Goal: Task Accomplishment & Management: Manage account settings

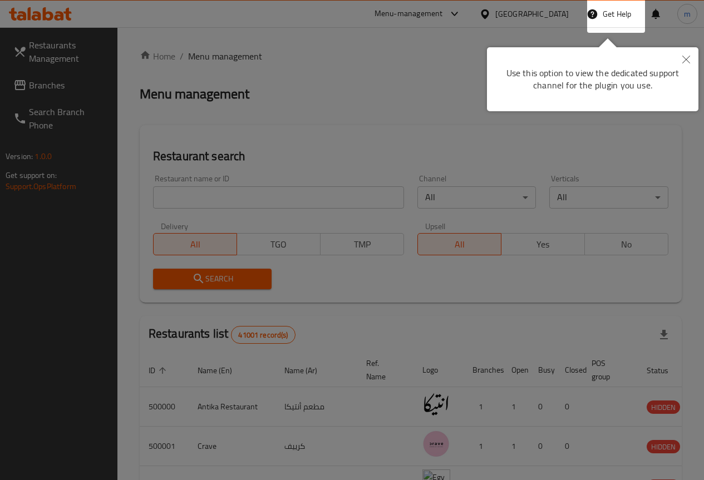
click at [683, 60] on icon "Close" at bounding box center [686, 60] width 8 height 8
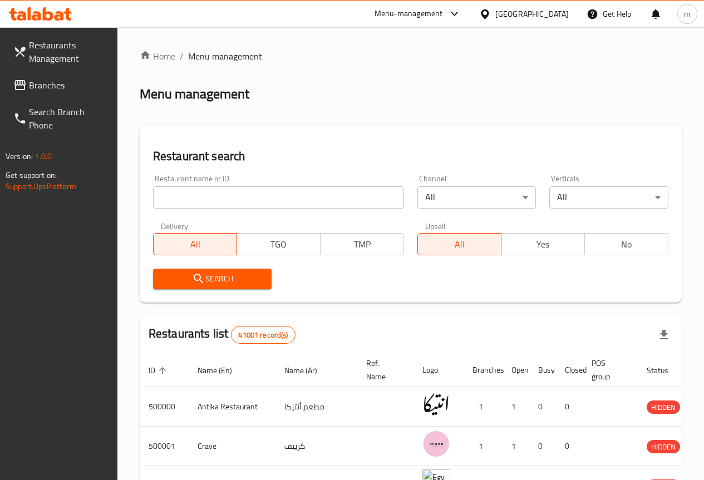
click at [38, 81] on span "Branches" at bounding box center [69, 84] width 80 height 13
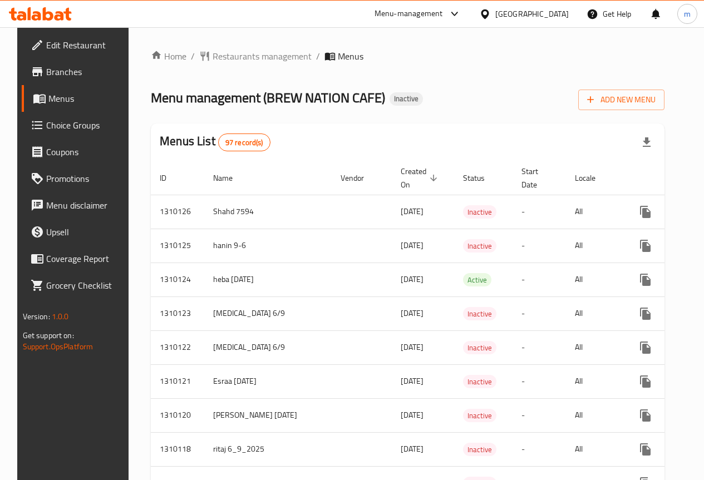
click at [648, 107] on button "Add New Menu" at bounding box center [621, 100] width 86 height 21
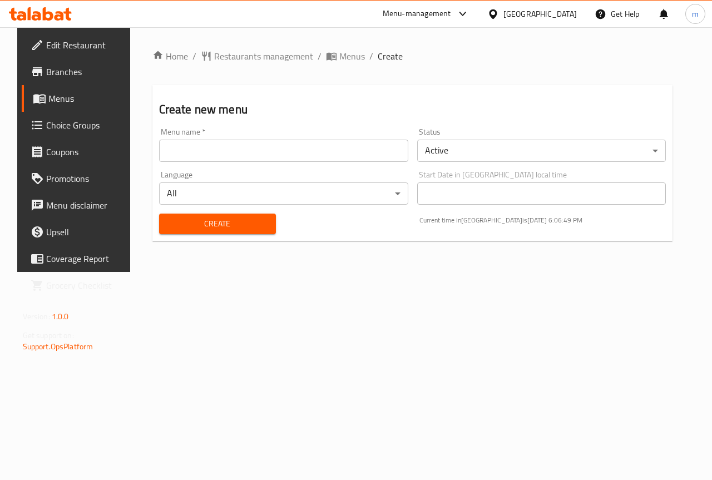
click at [291, 147] on input "text" at bounding box center [283, 151] width 249 height 22
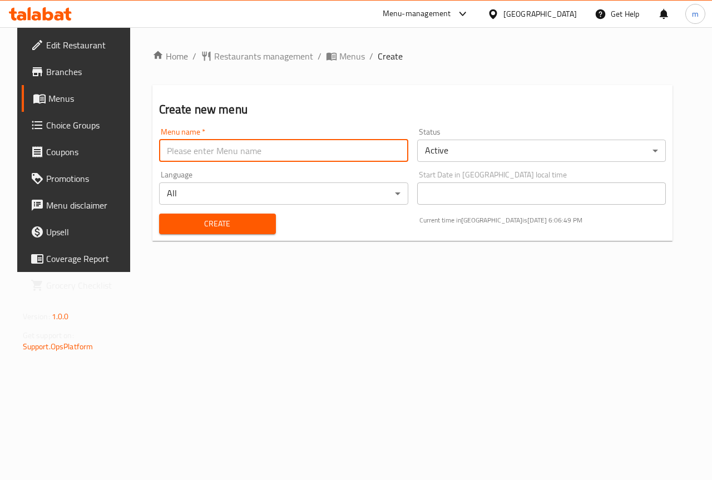
click at [291, 147] on input "text" at bounding box center [283, 151] width 249 height 22
type input "m"
type input "[PERSON_NAME] [DATE]"
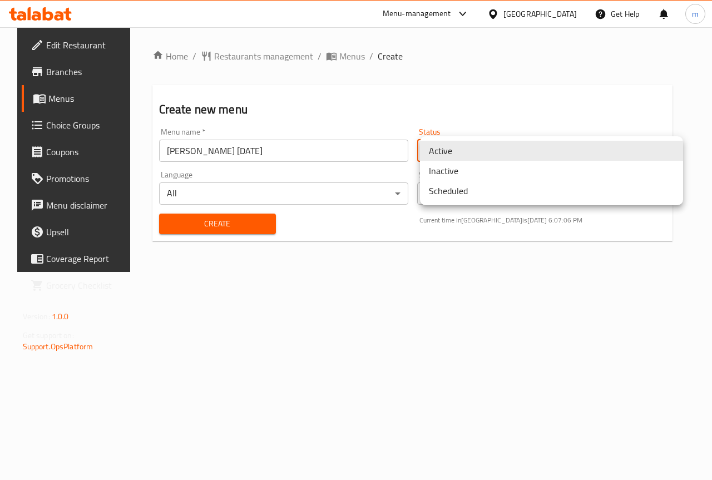
click at [482, 154] on body "​ Menu-management [GEOGRAPHIC_DATA] Get Help m Edit Restaurant Branches Menus C…" at bounding box center [356, 253] width 712 height 453
click at [471, 165] on li "Inactive" at bounding box center [551, 171] width 263 height 20
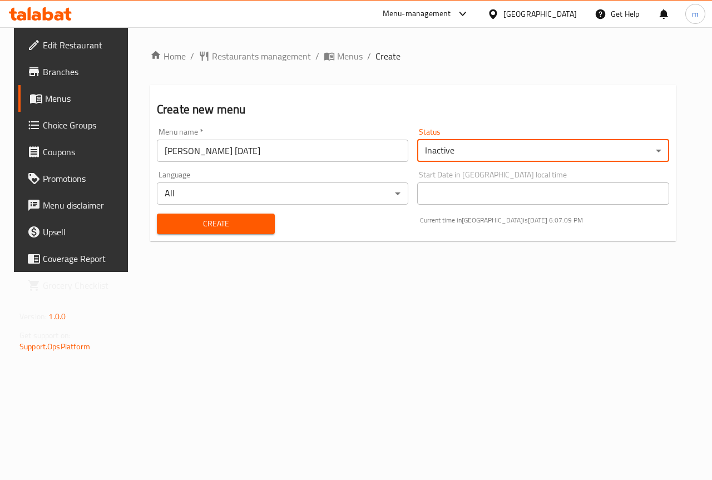
click at [210, 220] on span "Create" at bounding box center [216, 224] width 100 height 14
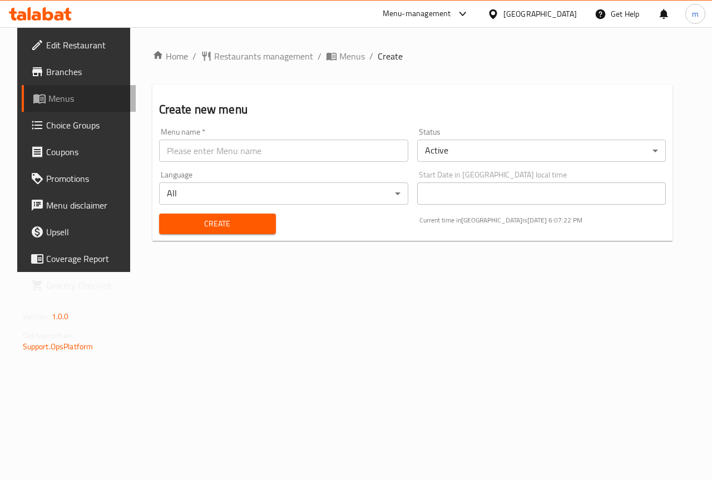
click at [67, 102] on span "Menus" at bounding box center [87, 98] width 79 height 13
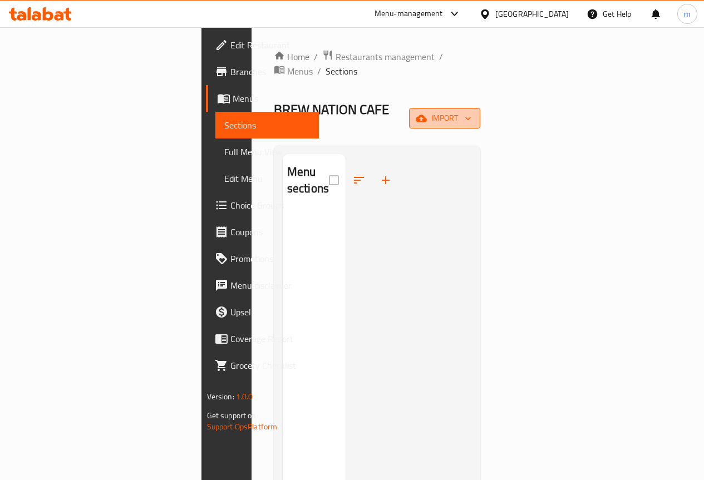
click at [480, 108] on button "import" at bounding box center [444, 118] width 71 height 21
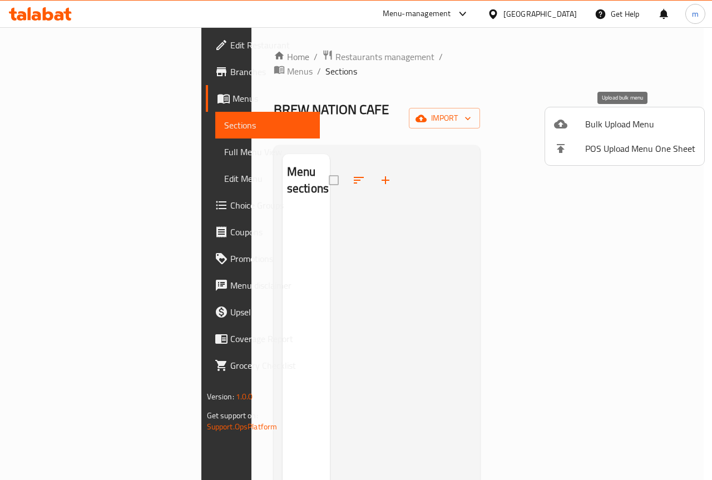
click at [610, 126] on span "Bulk Upload Menu" at bounding box center [640, 123] width 110 height 13
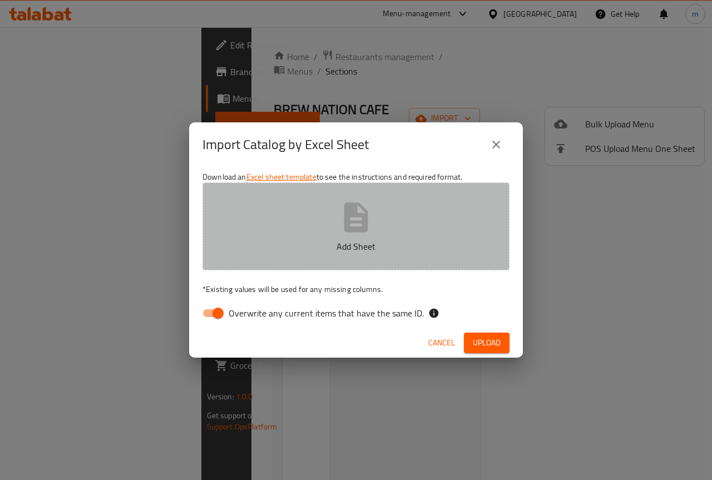
click at [426, 220] on button "Add Sheet" at bounding box center [356, 227] width 307 height 88
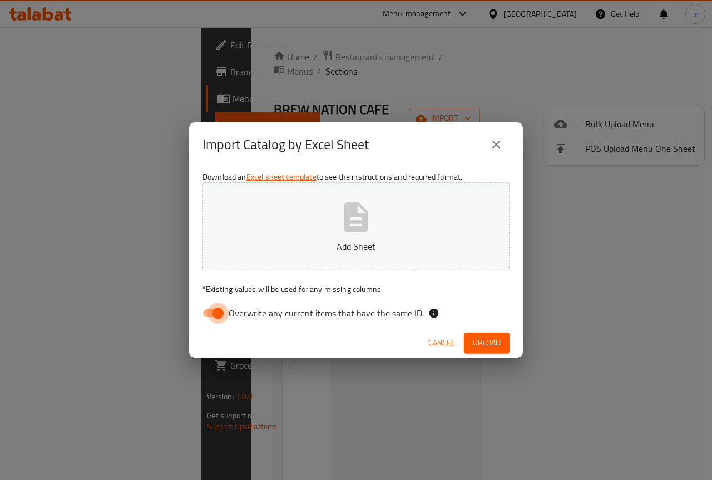
click at [216, 315] on input "Overwrite any current items that have the same ID." at bounding box center [217, 313] width 63 height 21
checkbox input "false"
click at [327, 198] on button "Add Sheet" at bounding box center [356, 227] width 307 height 88
click at [473, 338] on span "Upload" at bounding box center [487, 343] width 28 height 14
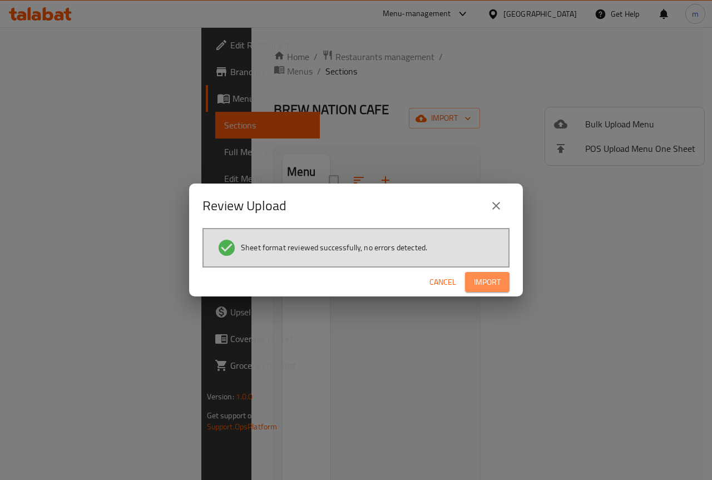
click at [493, 282] on span "Import" at bounding box center [487, 282] width 27 height 14
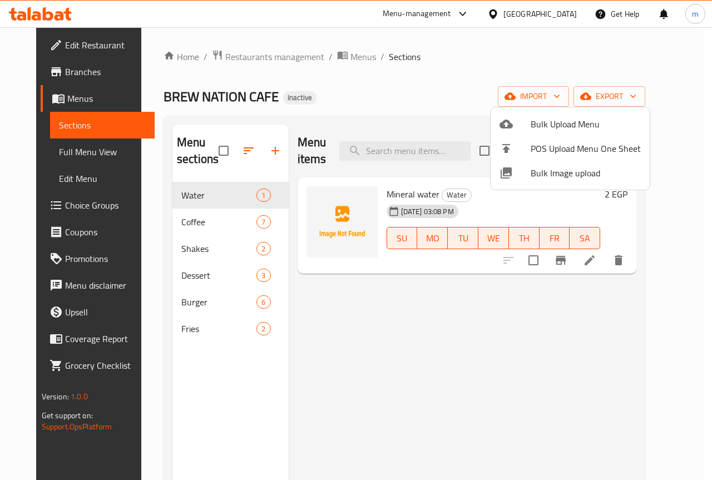
click at [684, 204] on div at bounding box center [356, 240] width 712 height 480
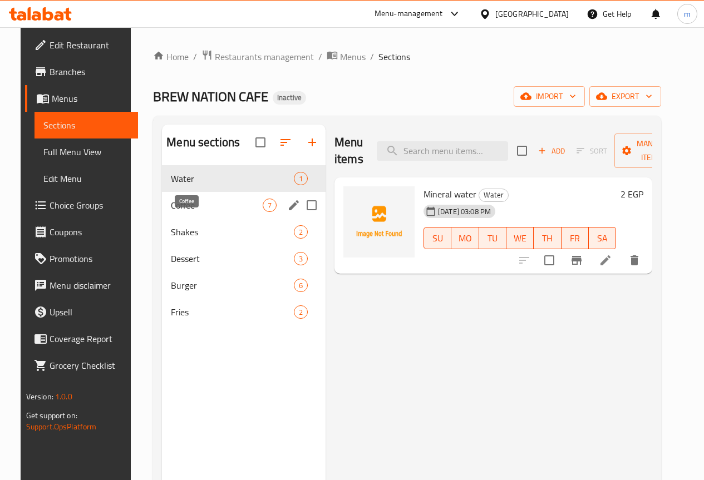
click at [176, 212] on span "Coffee" at bounding box center [217, 205] width 92 height 13
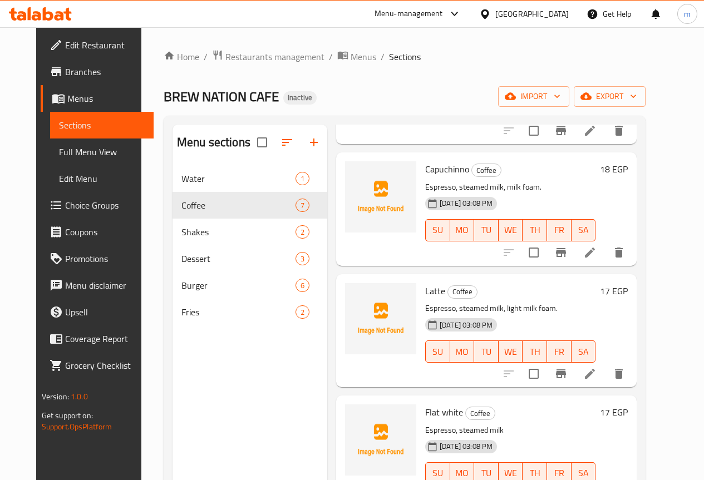
scroll to position [415, 0]
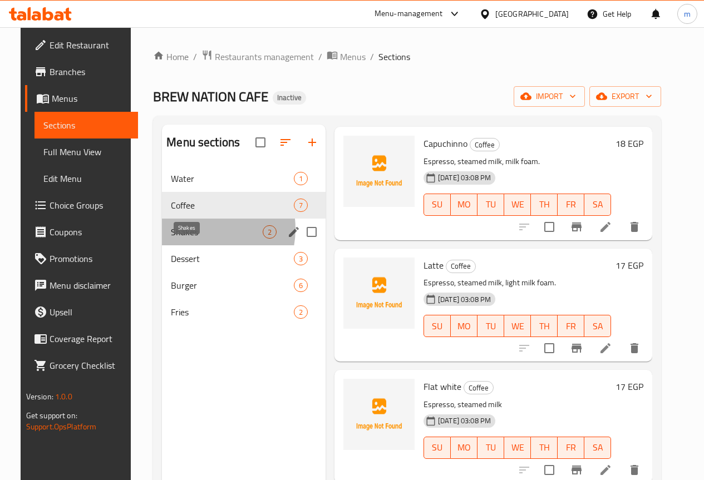
click at [186, 239] on span "Shakes" at bounding box center [217, 231] width 92 height 13
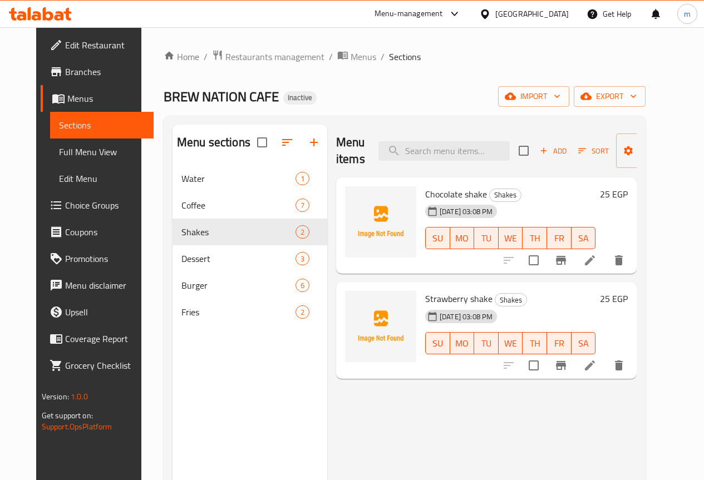
click at [52, 88] on link "Menus" at bounding box center [97, 98] width 113 height 27
